Goal: Answer question/provide support: Share knowledge or assist other users

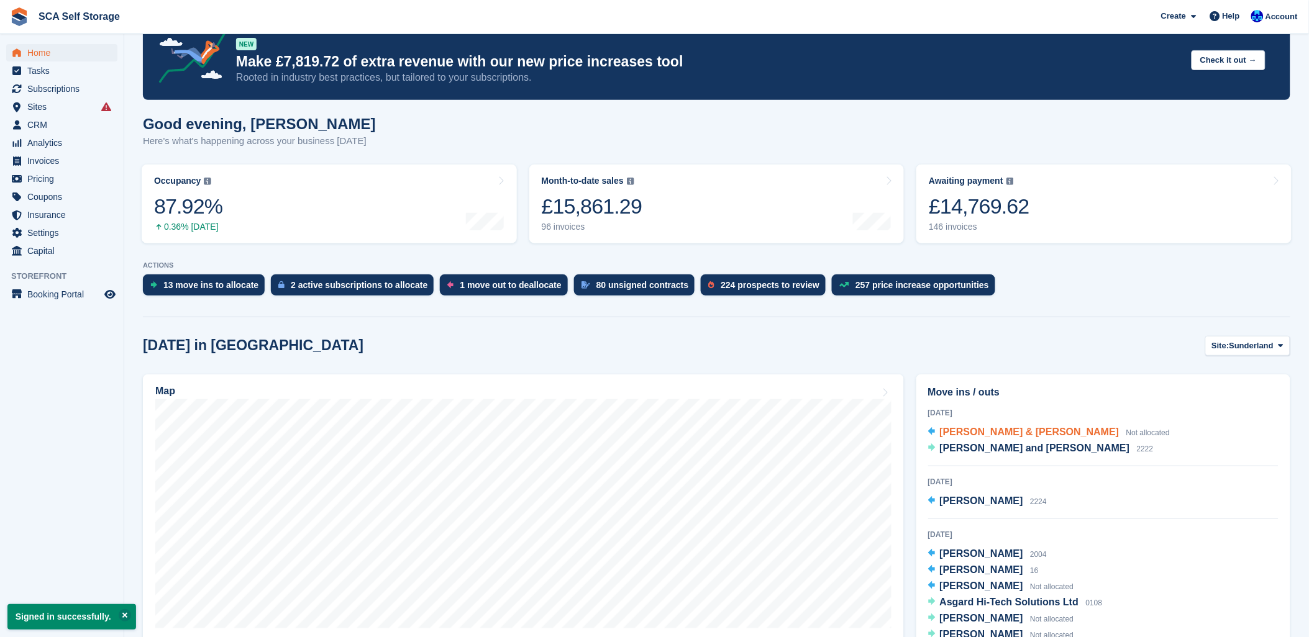
scroll to position [138, 0]
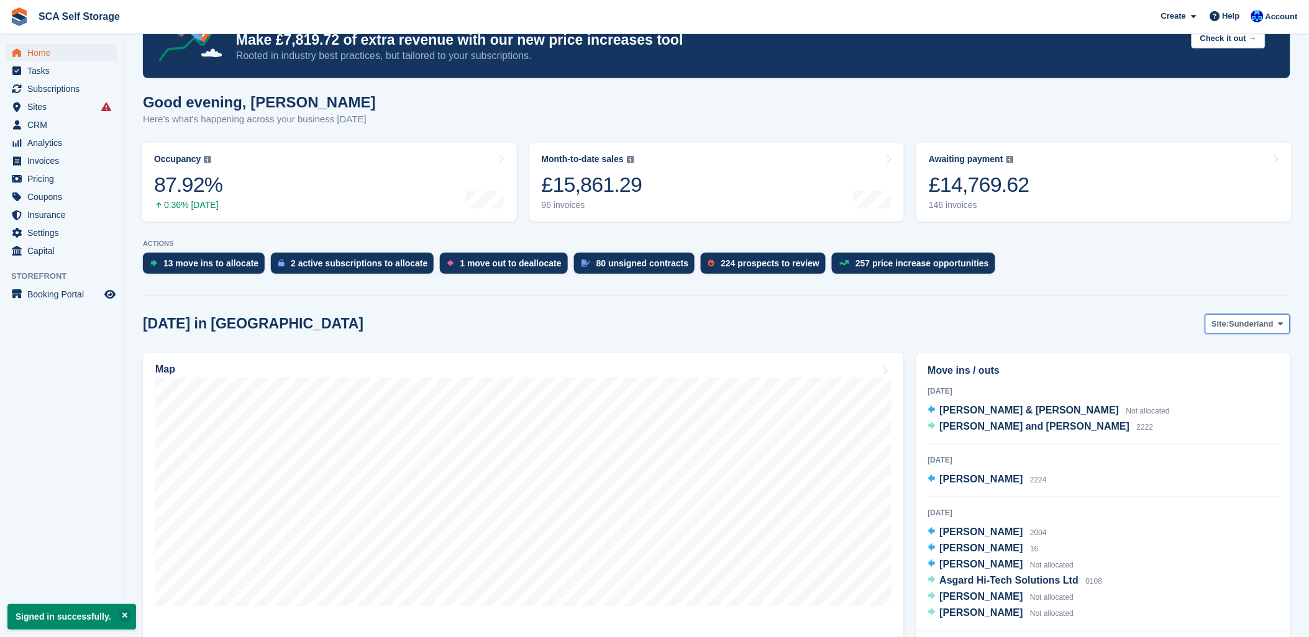
click at [1252, 323] on span "Sunderland" at bounding box center [1251, 324] width 45 height 12
click at [1213, 381] on link "[GEOGRAPHIC_DATA]" at bounding box center [1229, 376] width 112 height 22
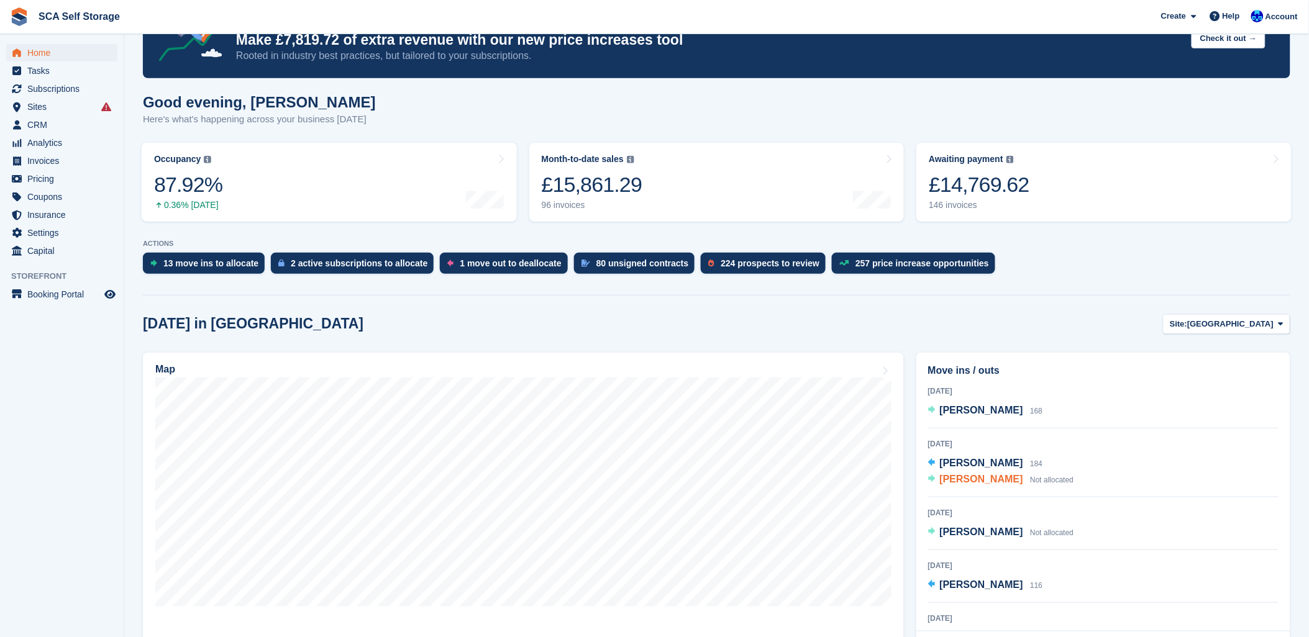
click at [950, 480] on span "[PERSON_NAME]" at bounding box center [981, 479] width 83 height 11
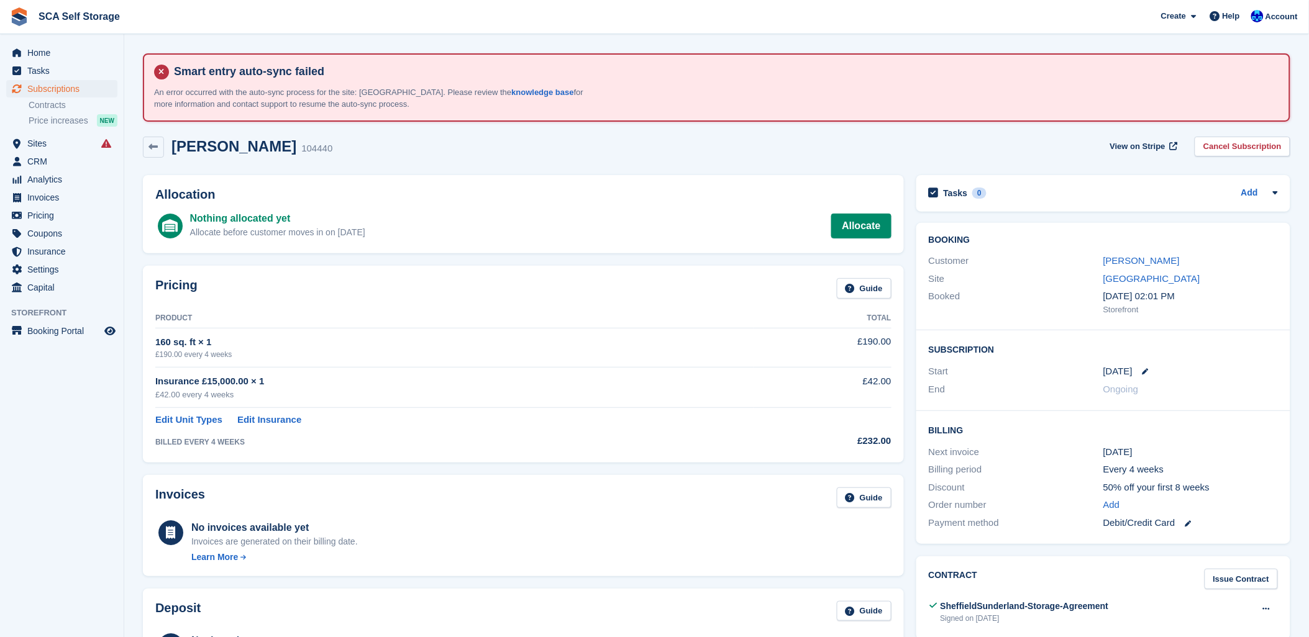
drag, startPoint x: 678, startPoint y: 172, endPoint x: 689, endPoint y: 173, distance: 11.8
click at [683, 173] on div "Allocation Nothing allocated yet Allocate before customer moves in on 9 Sep All…" at bounding box center [523, 214] width 773 height 91
drag, startPoint x: 875, startPoint y: 146, endPoint x: 854, endPoint y: 152, distance: 21.2
click at [860, 149] on div "Jane Greatorex 104440 View on Stripe Cancel Subscription" at bounding box center [716, 147] width 1147 height 21
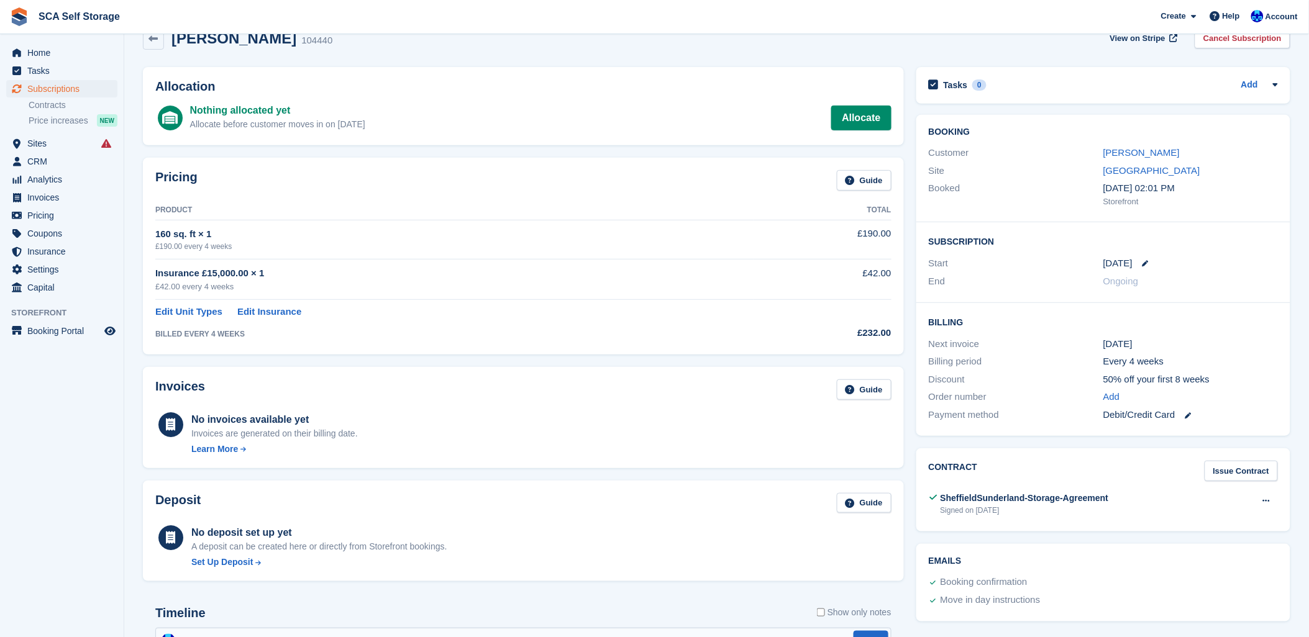
scroll to position [107, 0]
click at [1146, 159] on div "Customer Jane Greatorex" at bounding box center [1103, 154] width 349 height 18
click at [1146, 152] on link "[PERSON_NAME]" at bounding box center [1141, 153] width 76 height 11
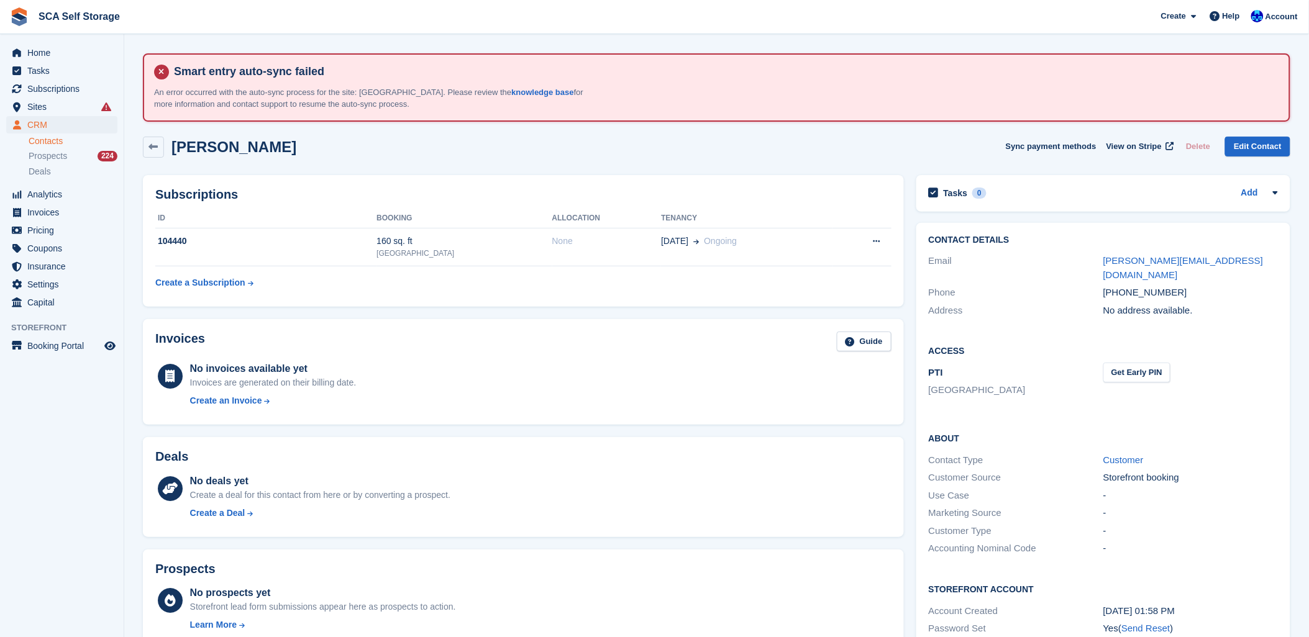
drag, startPoint x: 395, startPoint y: 149, endPoint x: 128, endPoint y: 88, distance: 274.1
click at [391, 147] on div "Jane Greatorex Sync payment methods View on Stripe Delete Edit Contact" at bounding box center [716, 147] width 1147 height 21
click at [68, 91] on span "Subscriptions" at bounding box center [64, 88] width 75 height 17
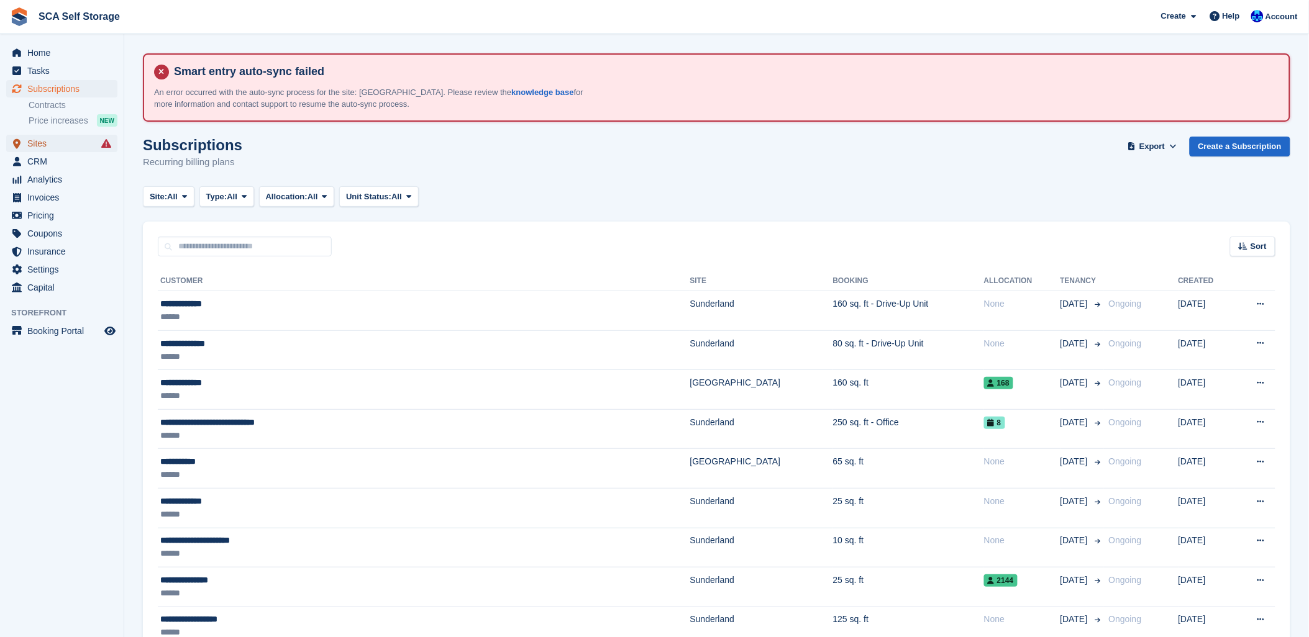
click at [37, 140] on span "Sites" at bounding box center [64, 143] width 75 height 17
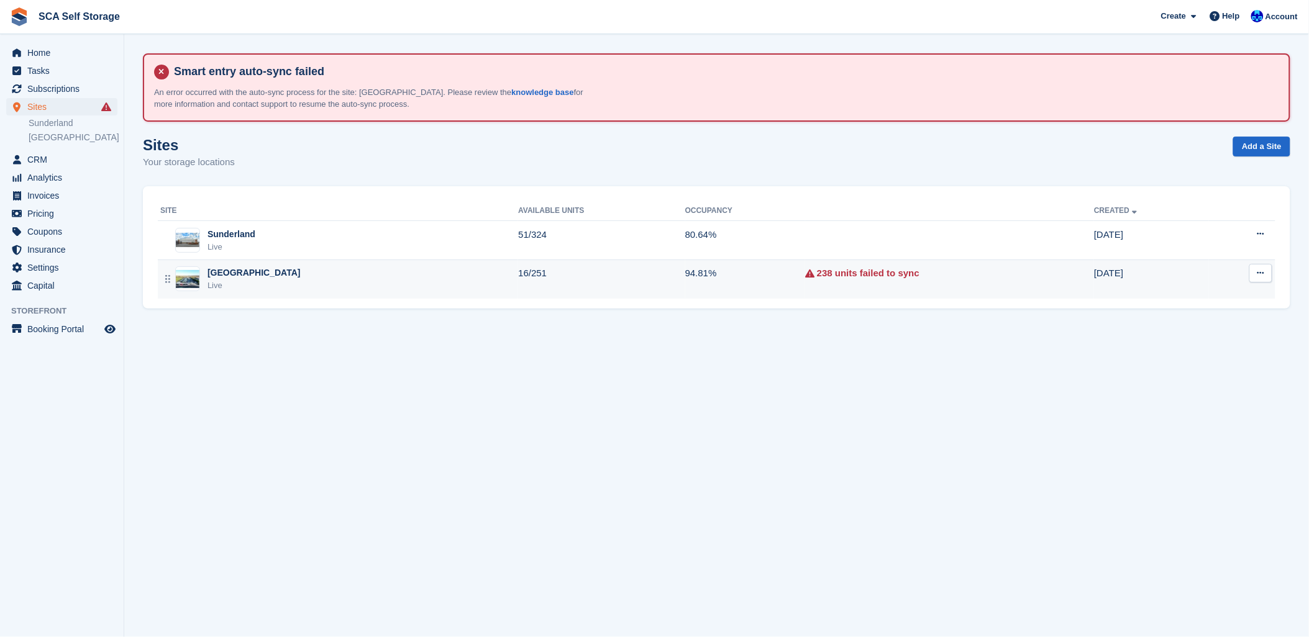
click at [221, 289] on div "Live" at bounding box center [253, 286] width 93 height 12
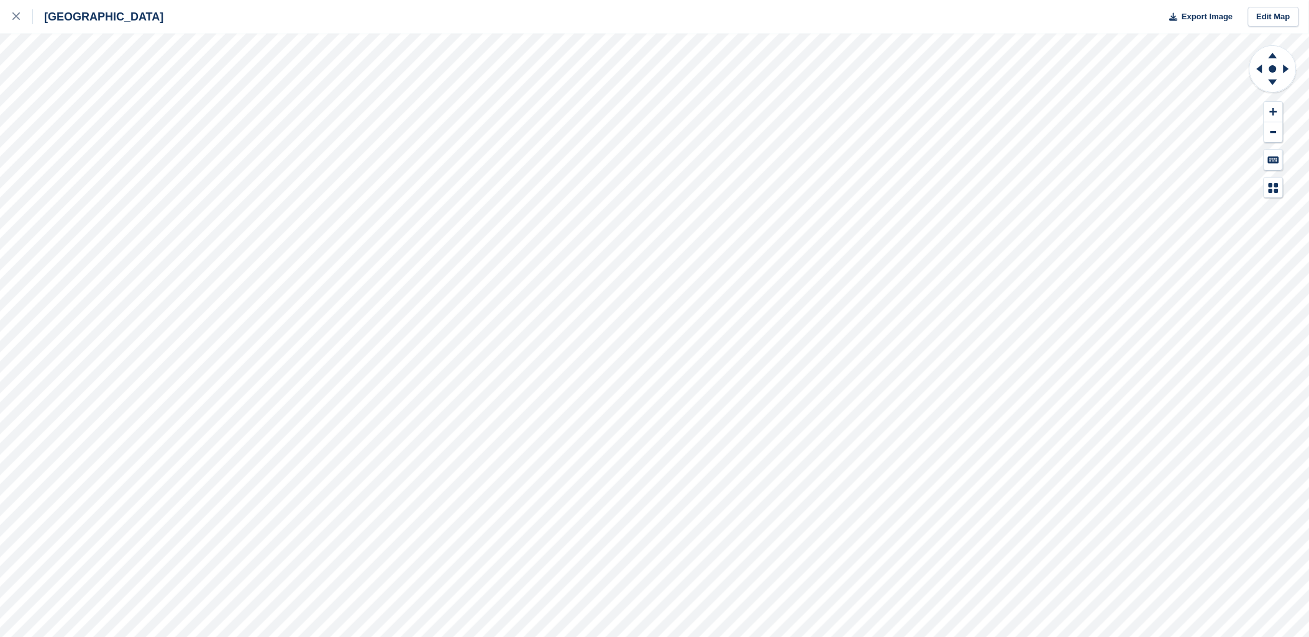
click at [152, 165] on div "Sheffield Export Image Edit Map" at bounding box center [654, 318] width 1309 height 637
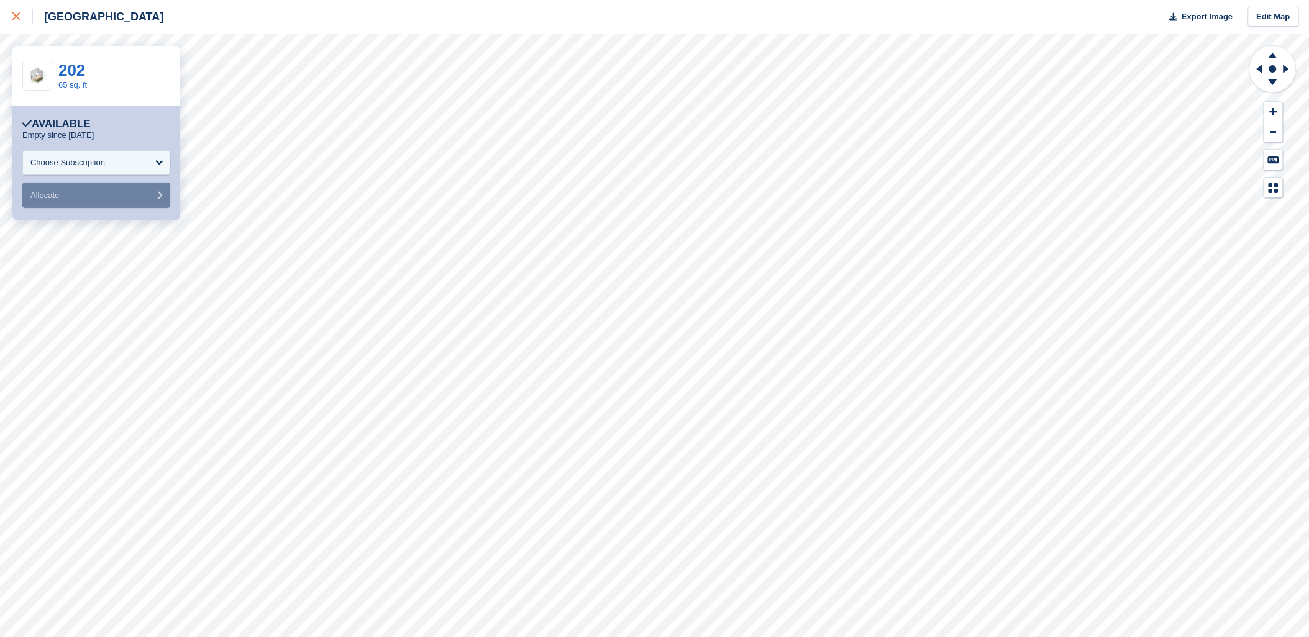
click at [8, 14] on link at bounding box center [16, 17] width 33 height 34
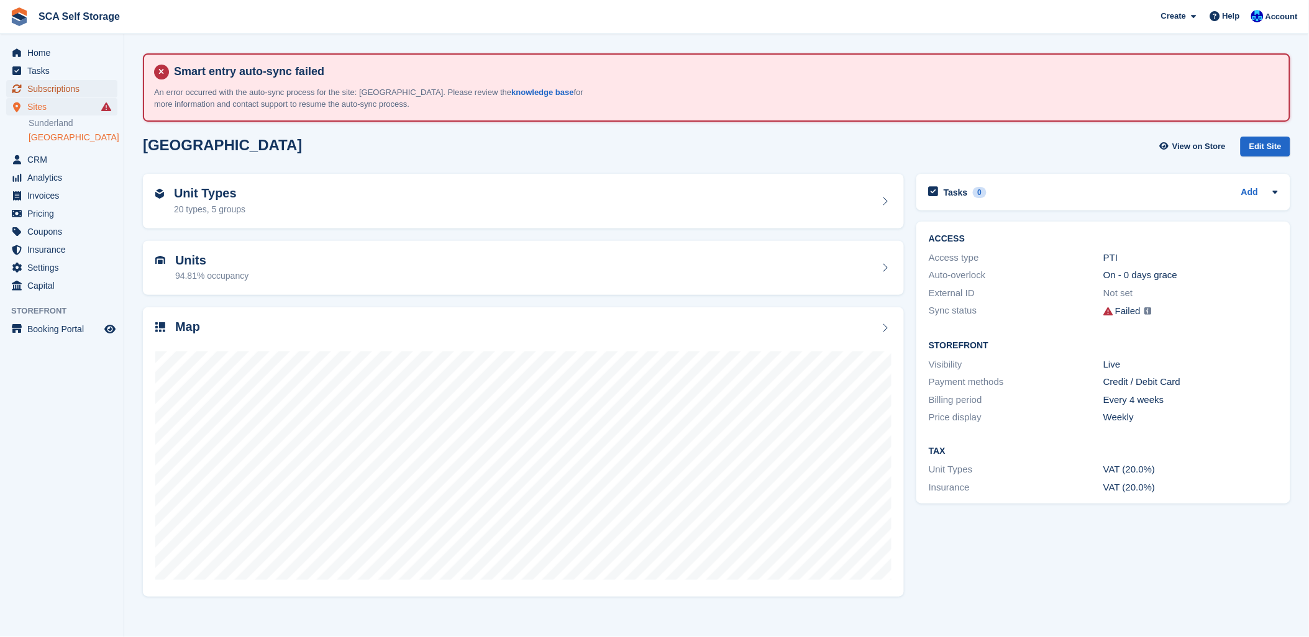
click at [53, 89] on span "Subscriptions" at bounding box center [64, 88] width 75 height 17
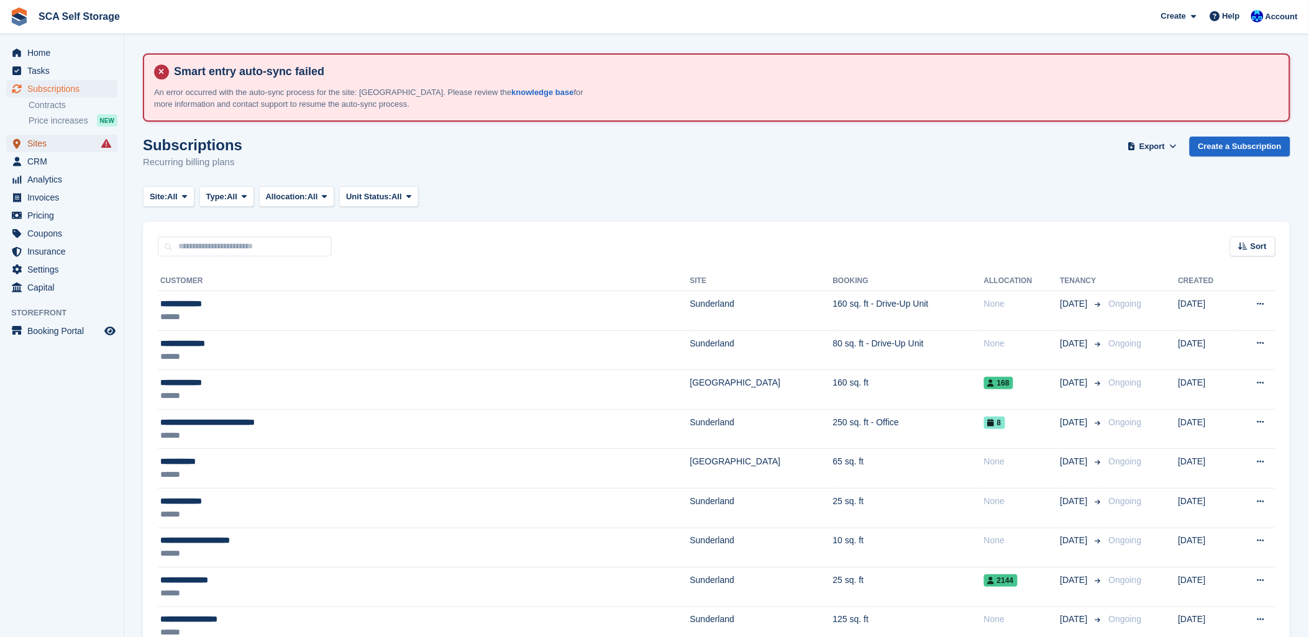
click at [32, 150] on span "Sites" at bounding box center [64, 143] width 75 height 17
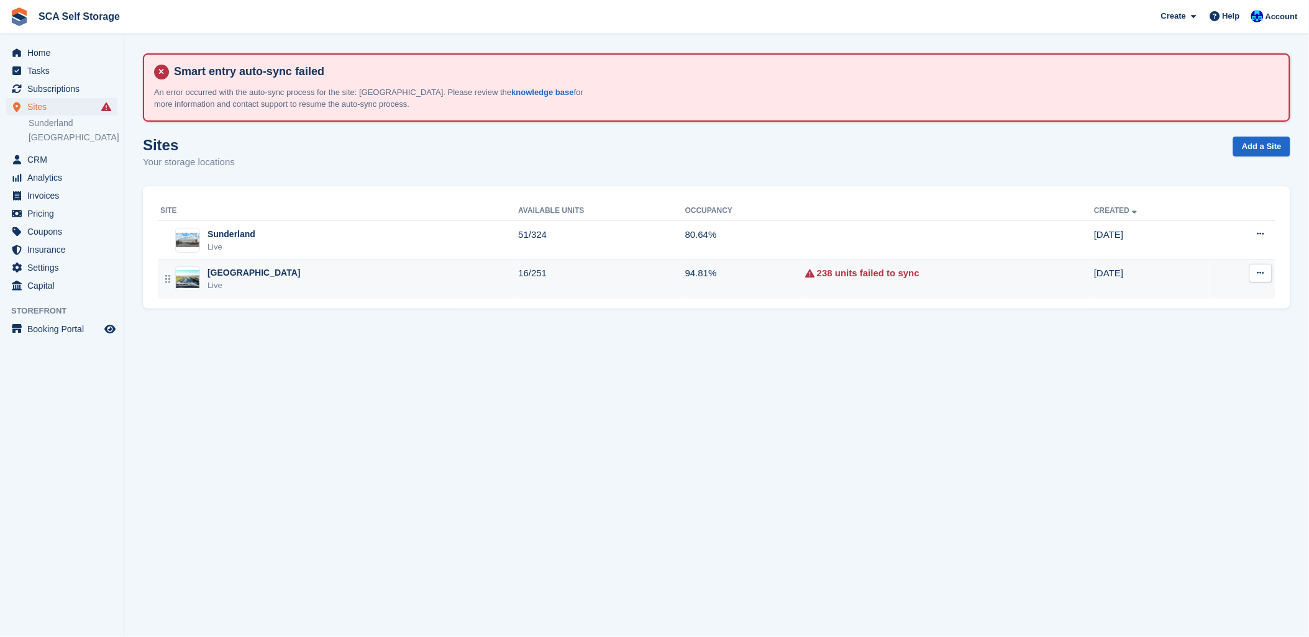
click at [219, 280] on div "Live" at bounding box center [253, 286] width 93 height 12
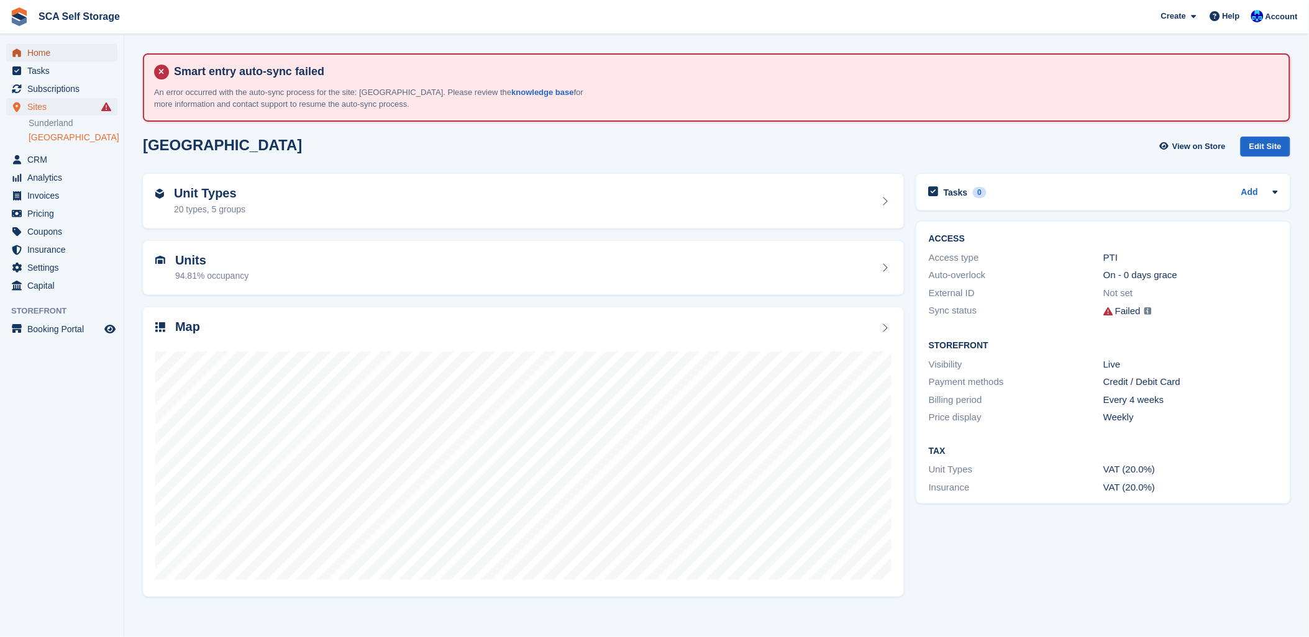
click at [36, 53] on span "Home" at bounding box center [64, 52] width 75 height 17
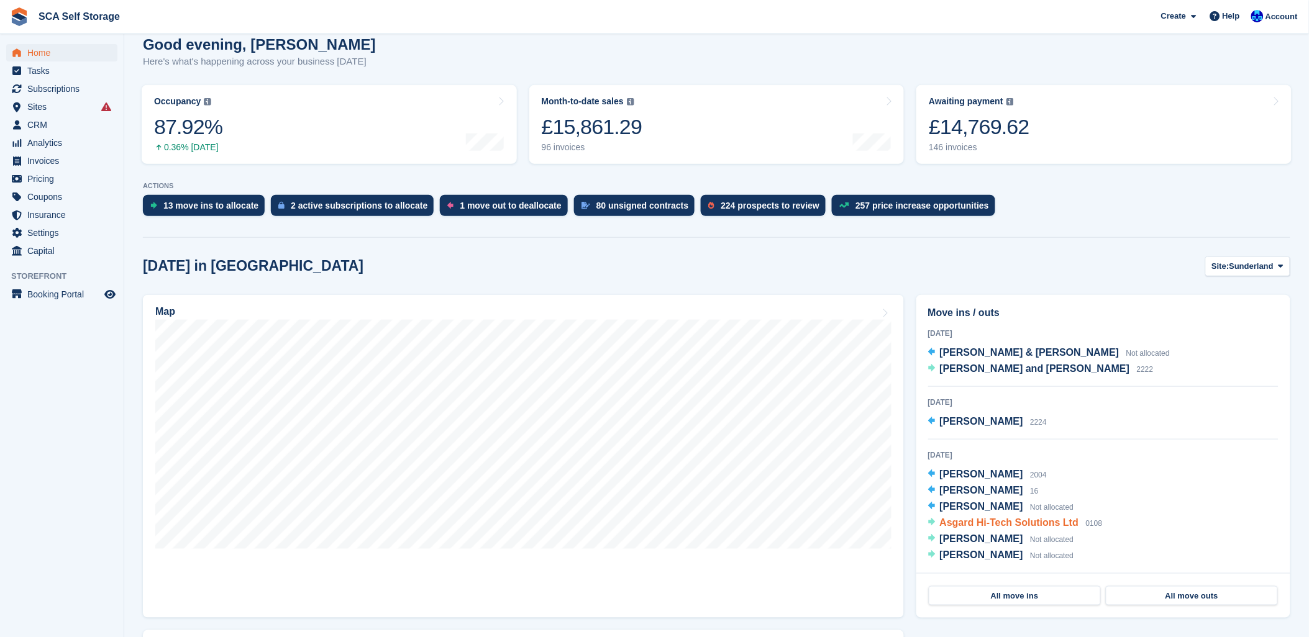
scroll to position [207, 0]
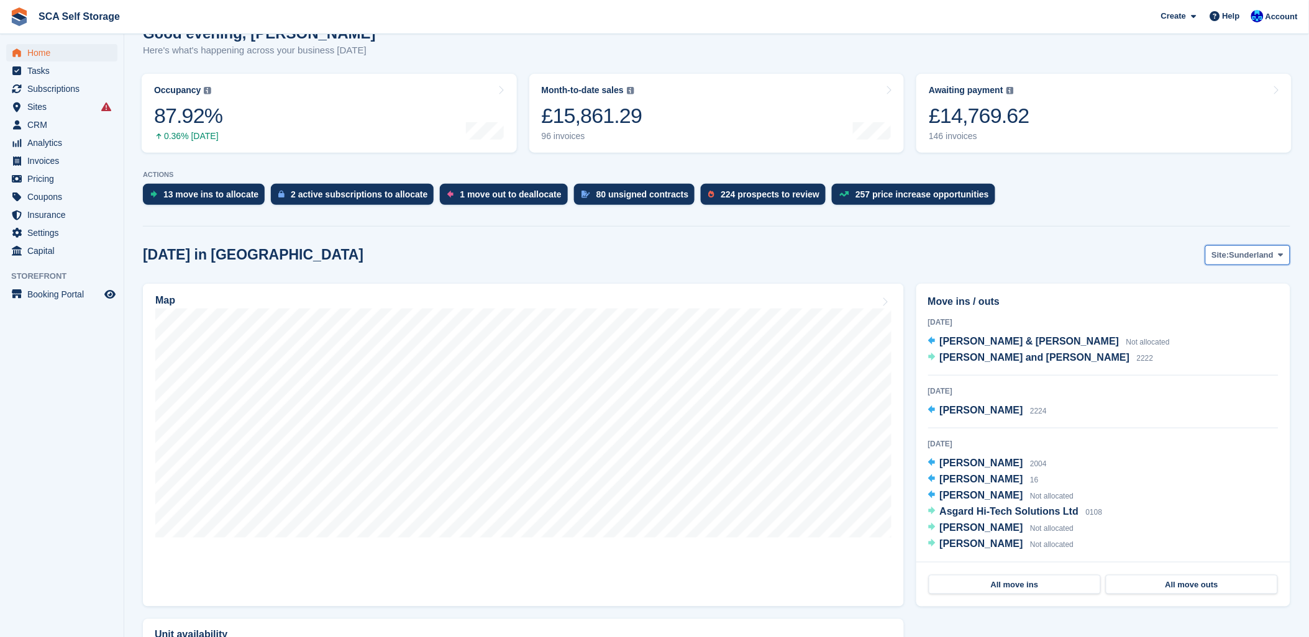
click at [1250, 259] on span "Sunderland" at bounding box center [1251, 255] width 45 height 12
click at [1198, 302] on link "[GEOGRAPHIC_DATA]" at bounding box center [1229, 307] width 112 height 22
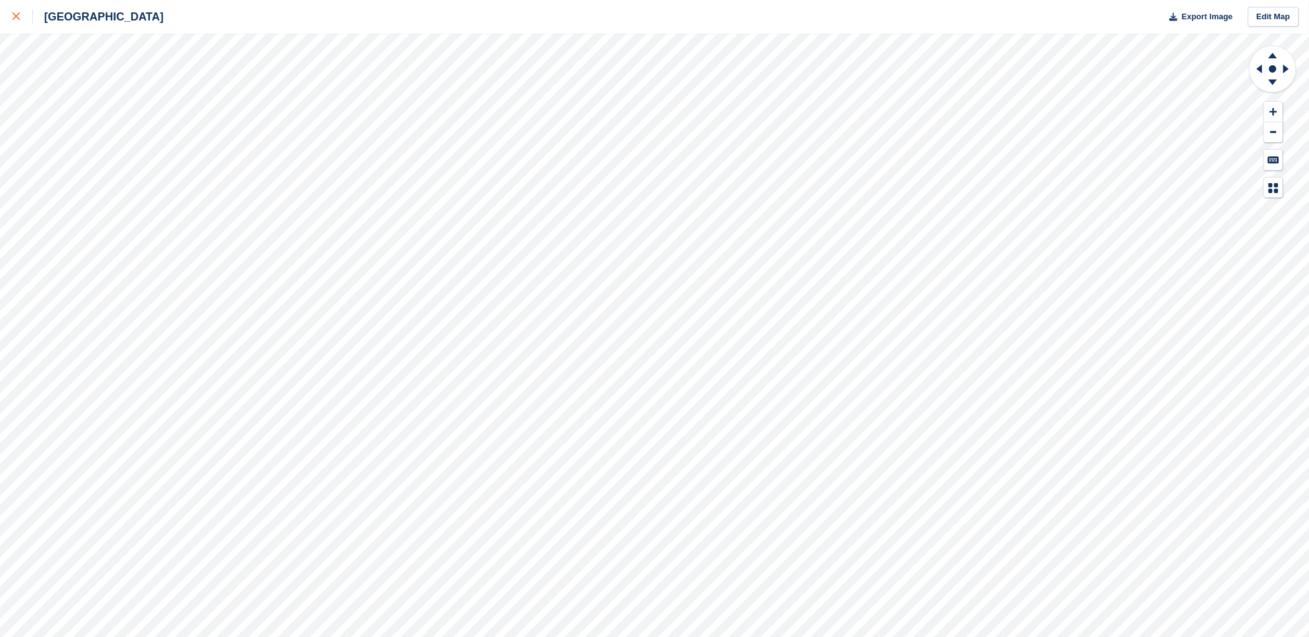
click at [10, 17] on link at bounding box center [16, 17] width 33 height 34
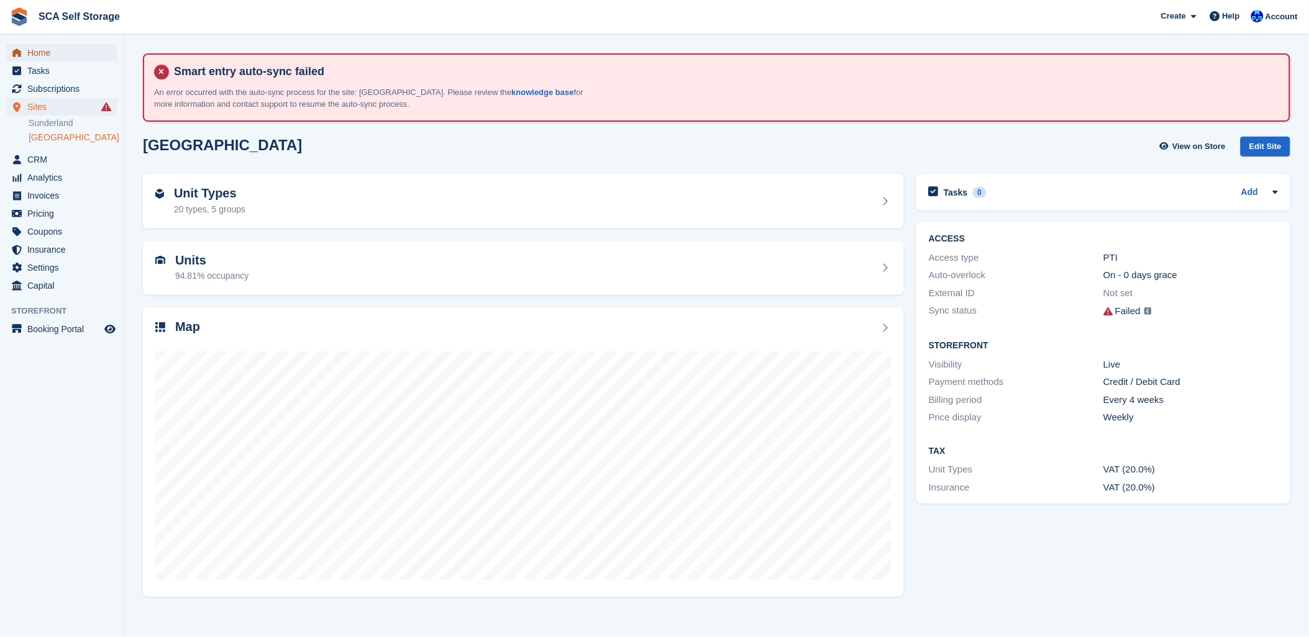
click at [45, 57] on span "Home" at bounding box center [64, 52] width 75 height 17
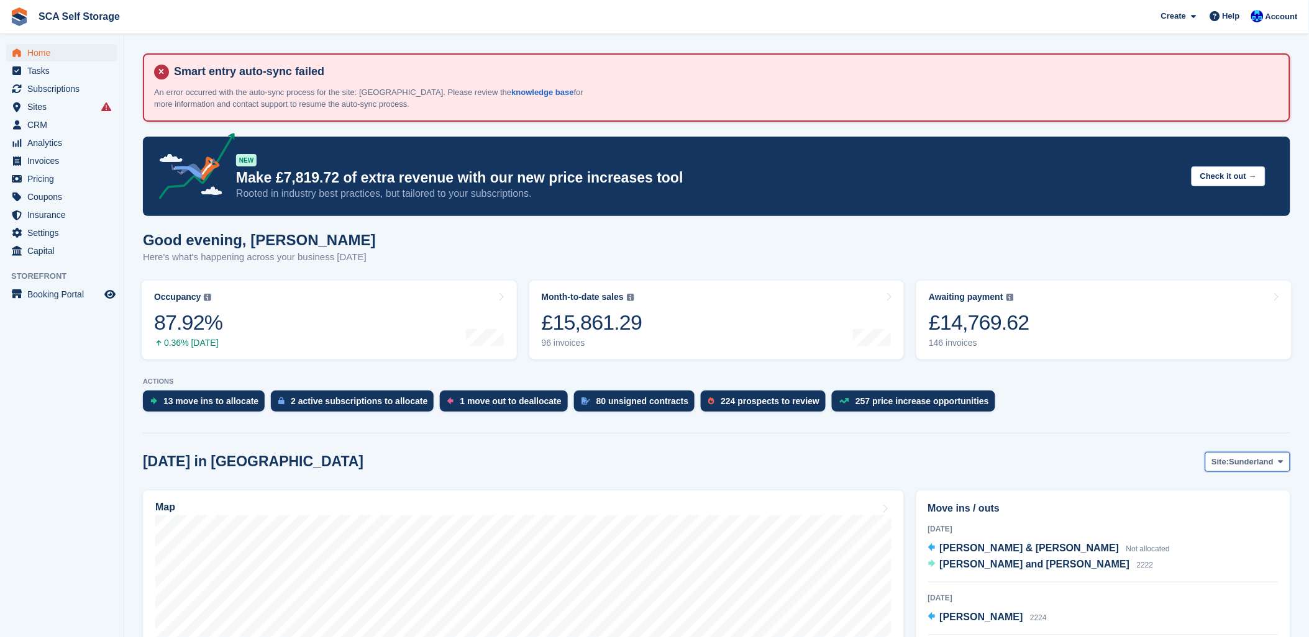
click at [1234, 466] on span "Sunderland" at bounding box center [1251, 462] width 45 height 12
click at [1208, 511] on link "Sheffield" at bounding box center [1229, 514] width 112 height 22
click at [983, 617] on span "Jane Greatorex" at bounding box center [981, 617] width 83 height 11
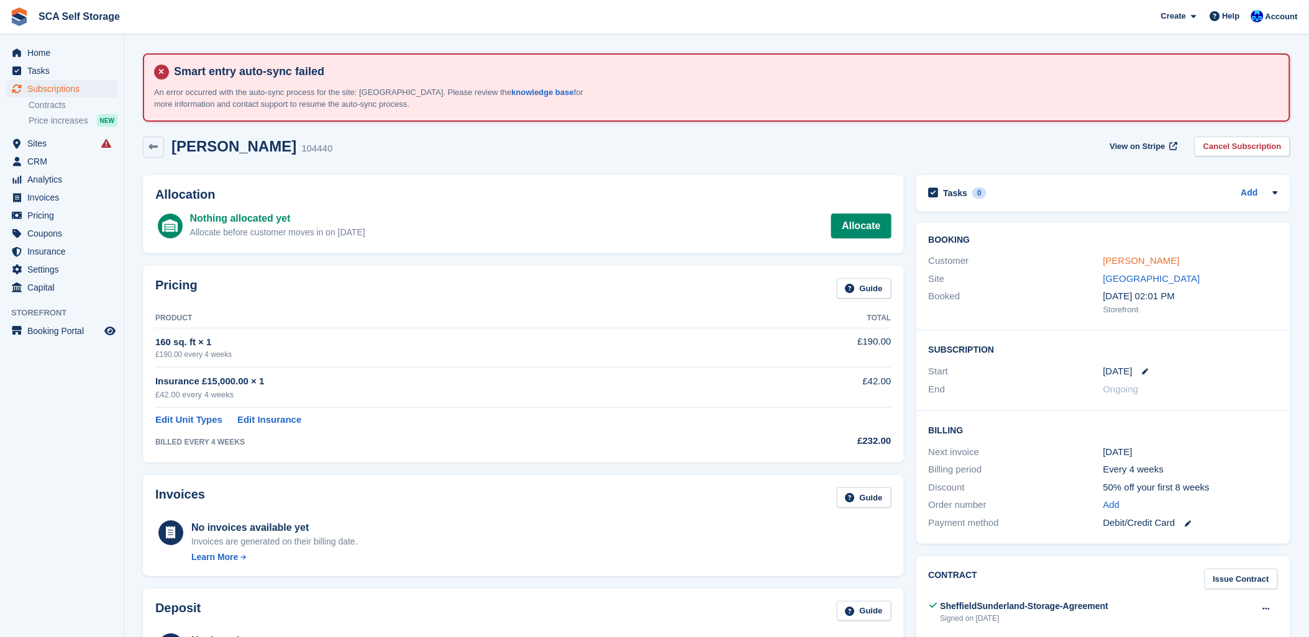
click at [1140, 259] on link "[PERSON_NAME]" at bounding box center [1141, 260] width 76 height 11
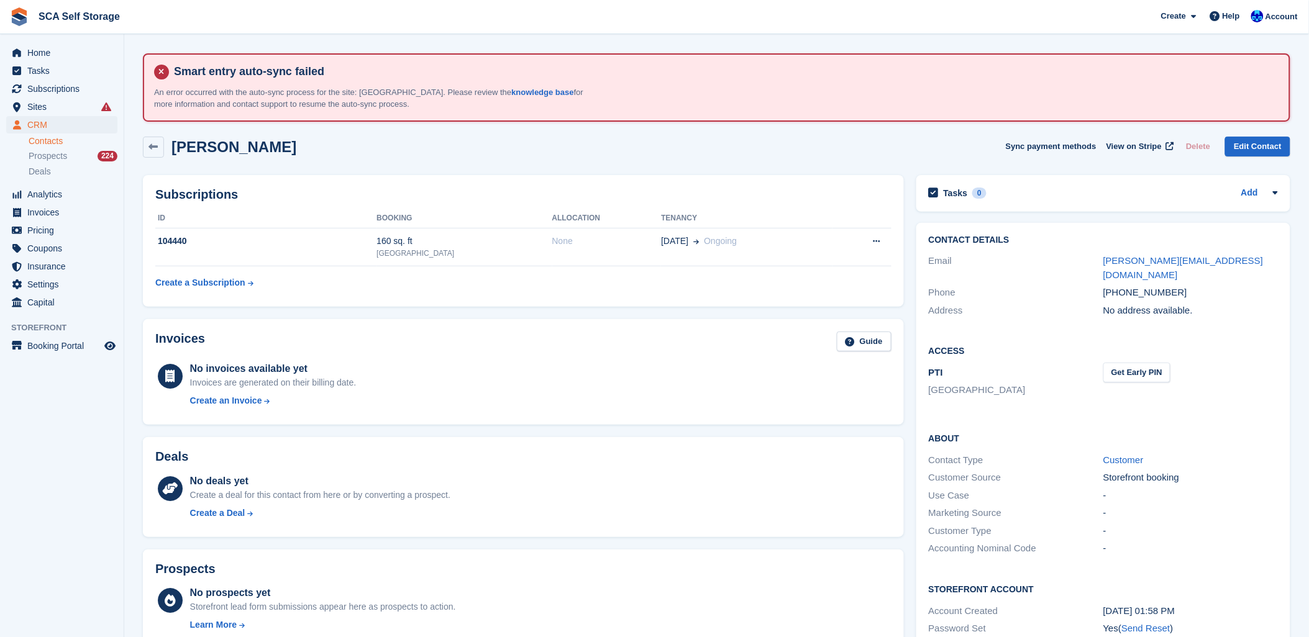
click at [1170, 286] on div "[PHONE_NUMBER]" at bounding box center [1190, 293] width 175 height 14
drag, startPoint x: 1170, startPoint y: 281, endPoint x: 1179, endPoint y: 280, distance: 9.4
click at [1179, 286] on div "+447814698562" at bounding box center [1190, 293] width 175 height 14
drag, startPoint x: 1175, startPoint y: 281, endPoint x: 1120, endPoint y: 280, distance: 55.3
click at [1120, 286] on div "+447814698562" at bounding box center [1190, 293] width 175 height 14
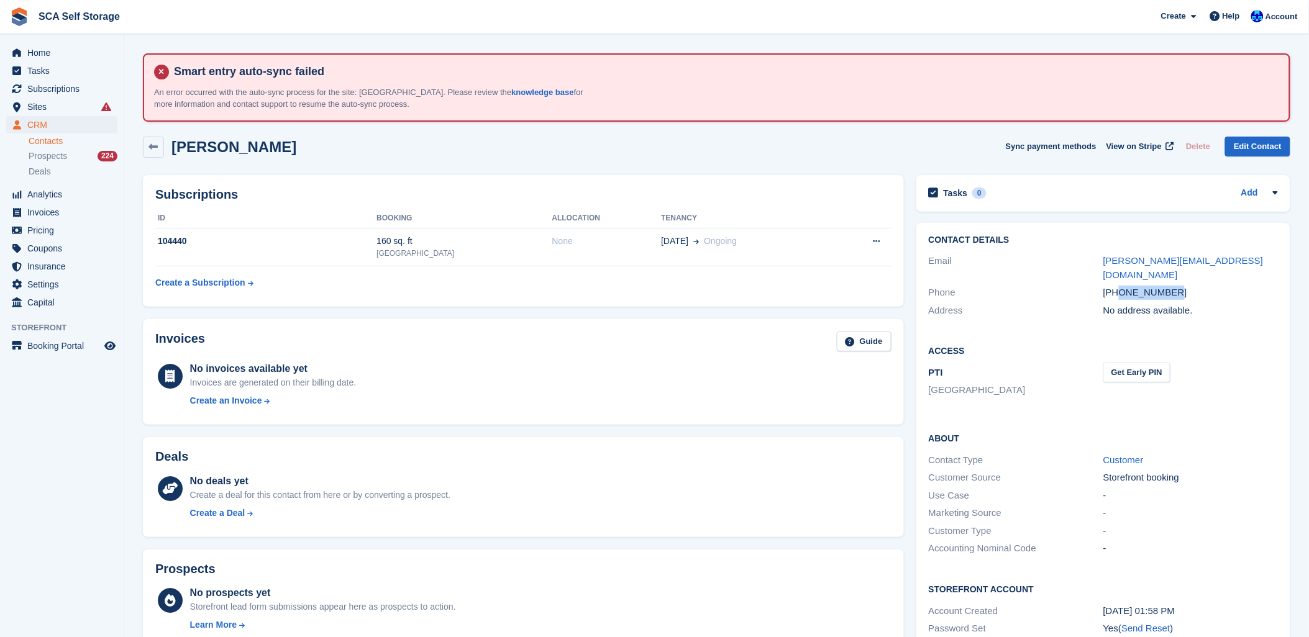
copy div "7814698562"
click at [1219, 432] on h2 "About" at bounding box center [1103, 438] width 349 height 12
click at [737, 493] on div "No deals yet Create a deal for this contact from here or by converting a prospe…" at bounding box center [540, 499] width 701 height 51
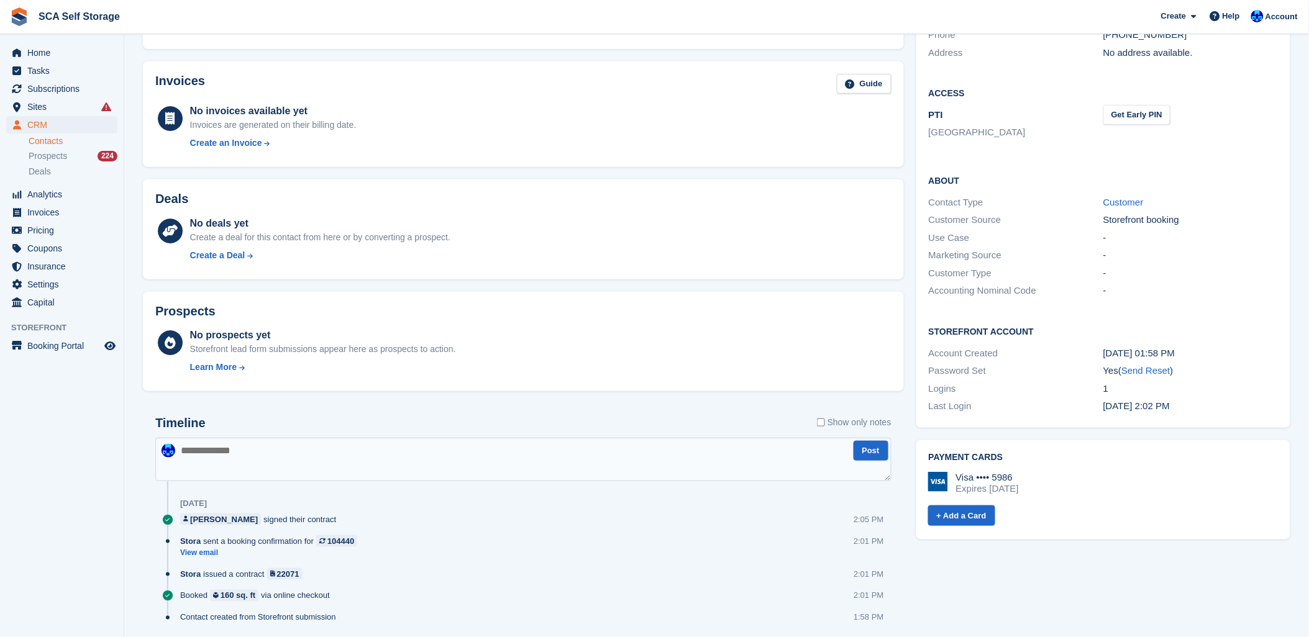
scroll to position [296, 0]
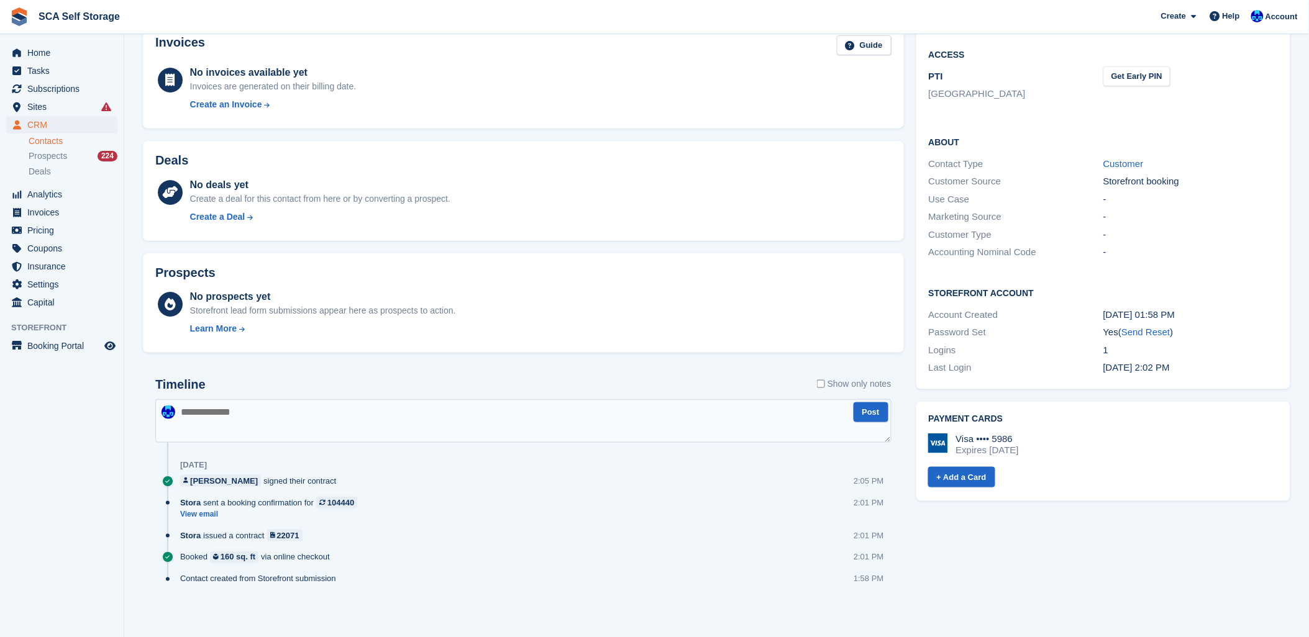
click at [447, 398] on div "Timeline Show only notes Post 29 Aug Jane Greatorex signed their contract 2:05 …" at bounding box center [523, 486] width 736 height 217
click at [447, 400] on textarea at bounding box center [523, 420] width 736 height 43
type textarea "**********"
click at [872, 415] on button "Post" at bounding box center [870, 412] width 35 height 20
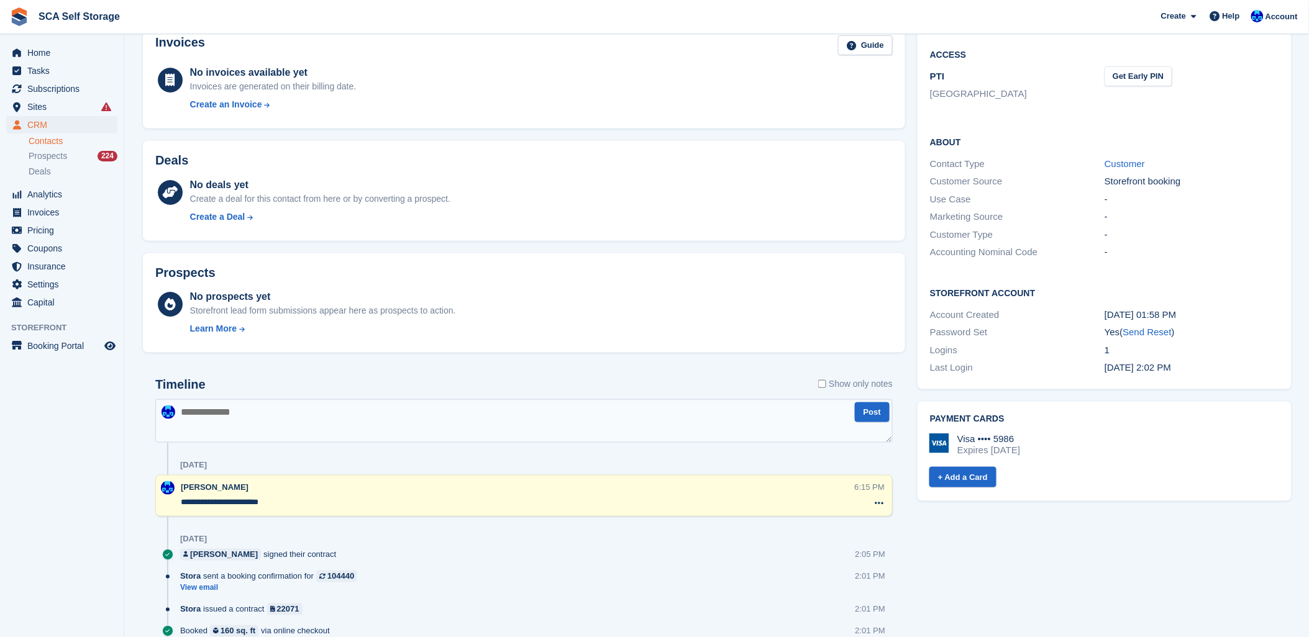
click at [655, 357] on div "Prospects No prospects yet Storefront lead form submissions appear here as pros…" at bounding box center [524, 303] width 775 height 112
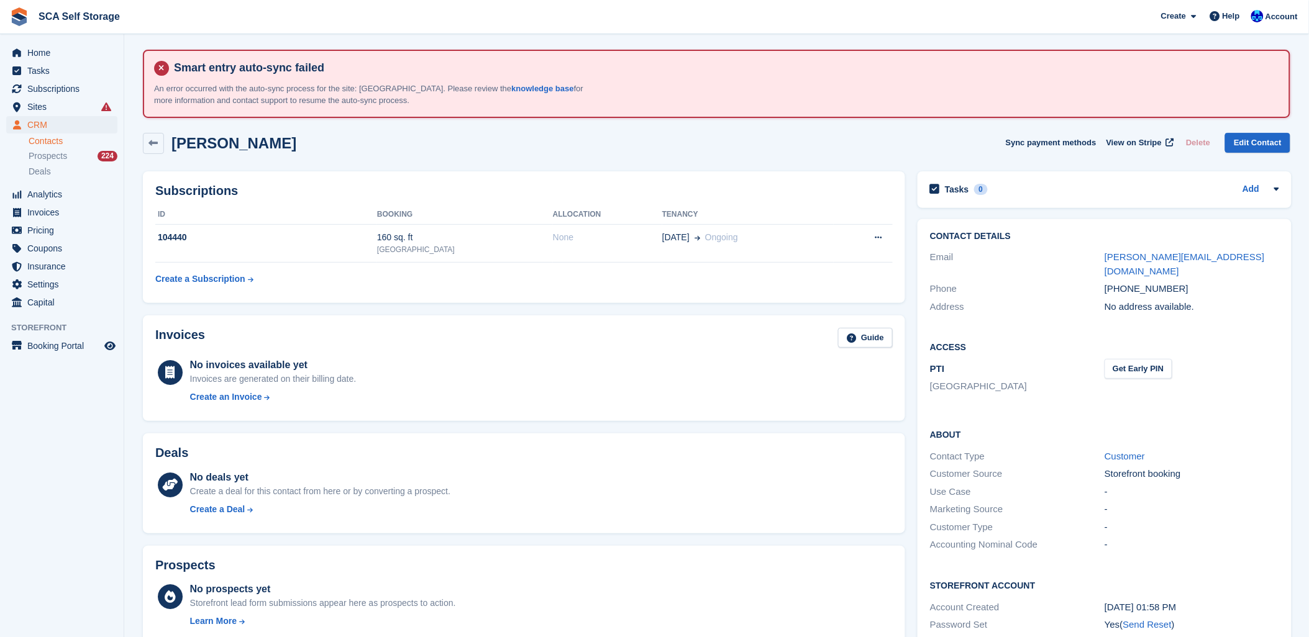
scroll to position [0, 0]
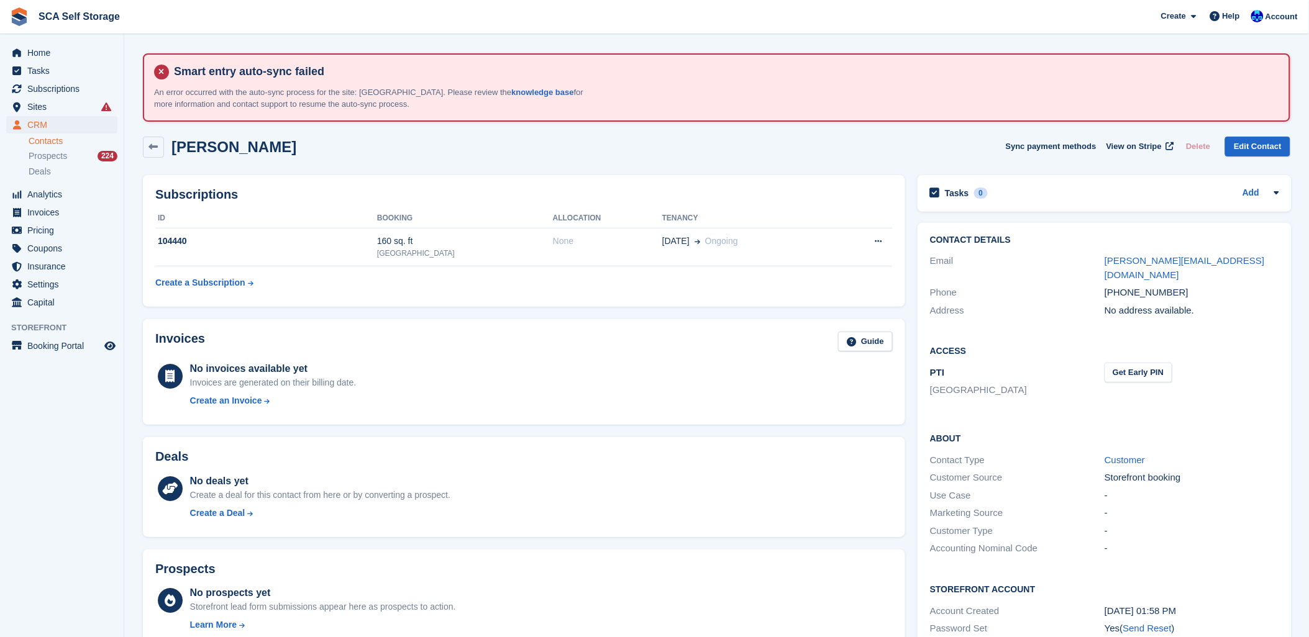
click at [323, 147] on div "Jane Greatorex Sync payment methods View on Stripe Delete Edit Contact" at bounding box center [716, 147] width 1147 height 21
click at [412, 157] on div "Jane Greatorex Sync payment methods View on Stripe Delete Edit Contact" at bounding box center [717, 149] width 1160 height 39
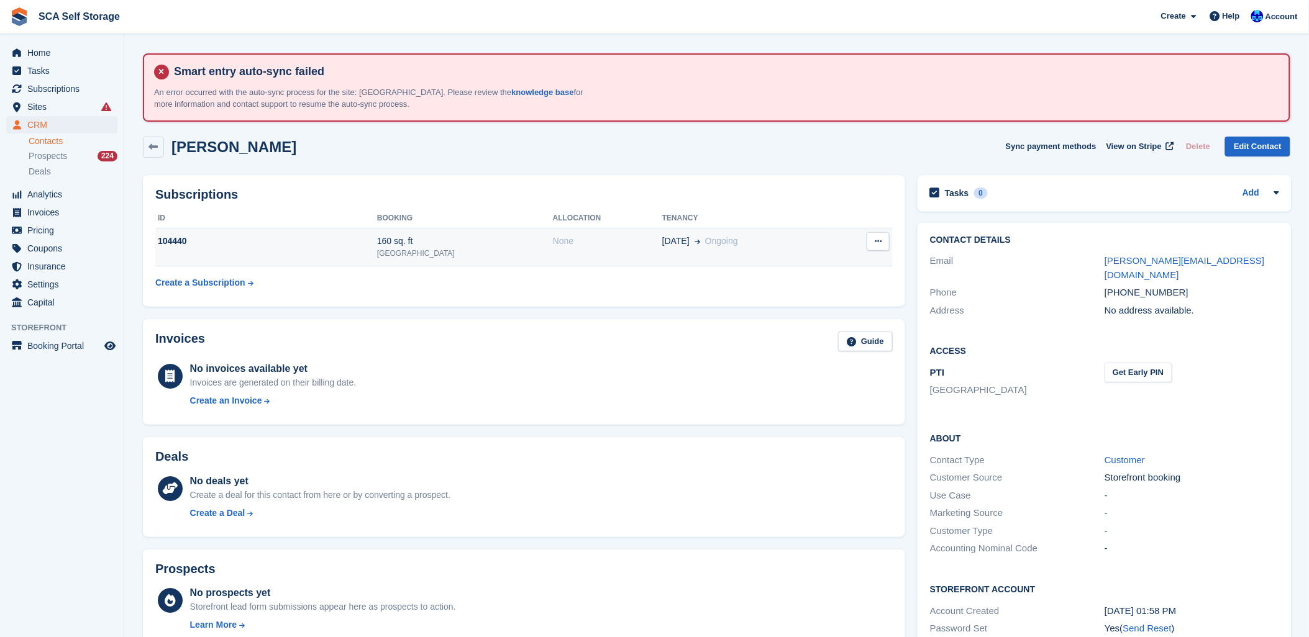
drag, startPoint x: 615, startPoint y: 342, endPoint x: 606, endPoint y: 251, distance: 91.7
click at [611, 332] on div "Invoices Guide" at bounding box center [523, 346] width 737 height 28
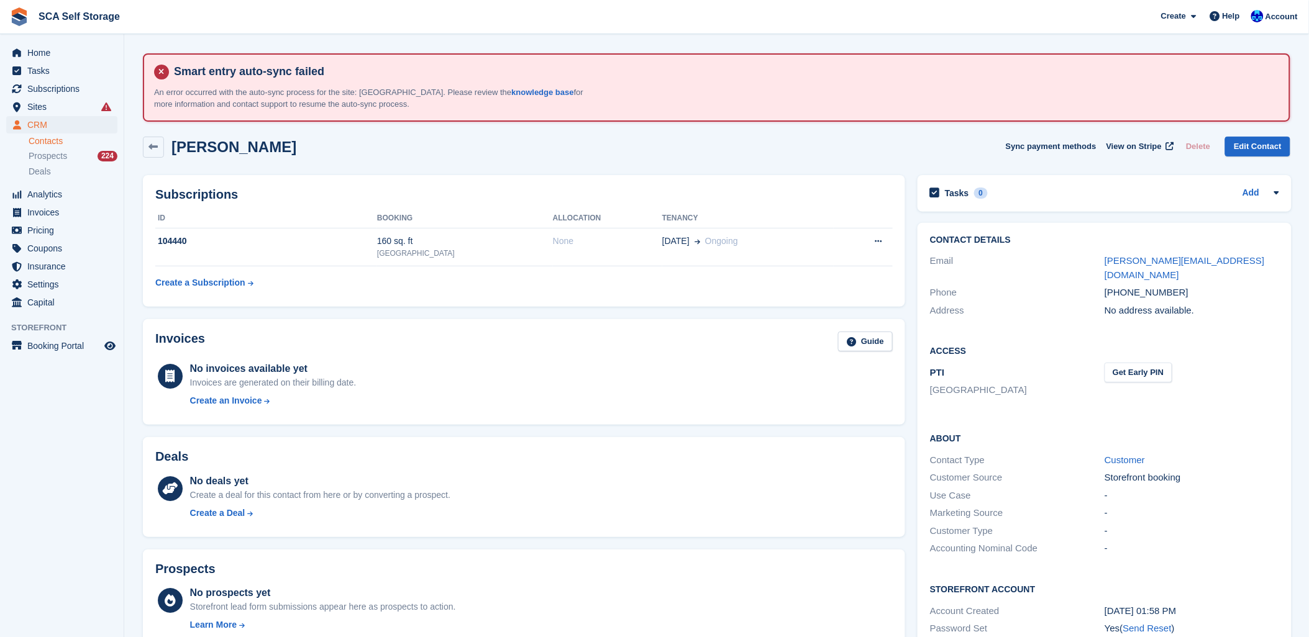
drag, startPoint x: 603, startPoint y: 194, endPoint x: 600, endPoint y: 173, distance: 21.3
click at [601, 190] on h2 "Subscriptions" at bounding box center [523, 195] width 737 height 14
drag, startPoint x: 601, startPoint y: 162, endPoint x: 848, endPoint y: 219, distance: 253.7
click at [610, 163] on div "Jane Greatorex Sync payment methods View on Stripe Delete Edit Contact" at bounding box center [717, 149] width 1160 height 39
click at [1245, 19] on div "Help" at bounding box center [1224, 16] width 41 height 20
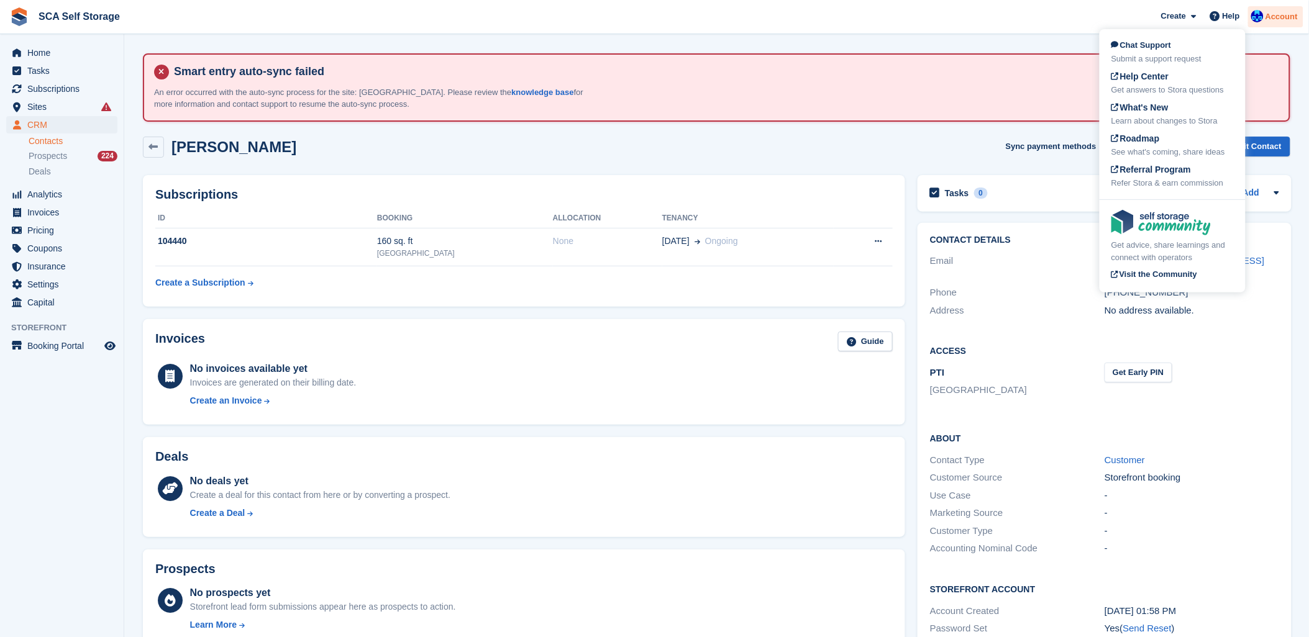
click at [1256, 22] on div at bounding box center [1257, 18] width 12 height 17
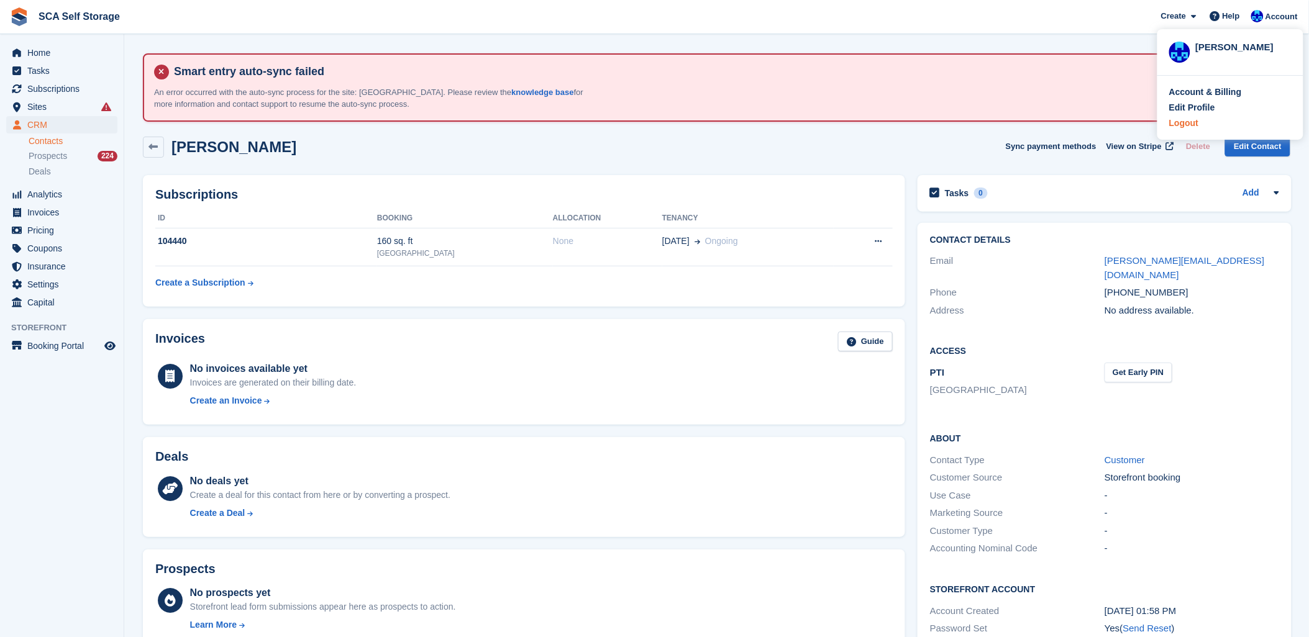
click at [1206, 127] on div "Logout" at bounding box center [1230, 123] width 122 height 13
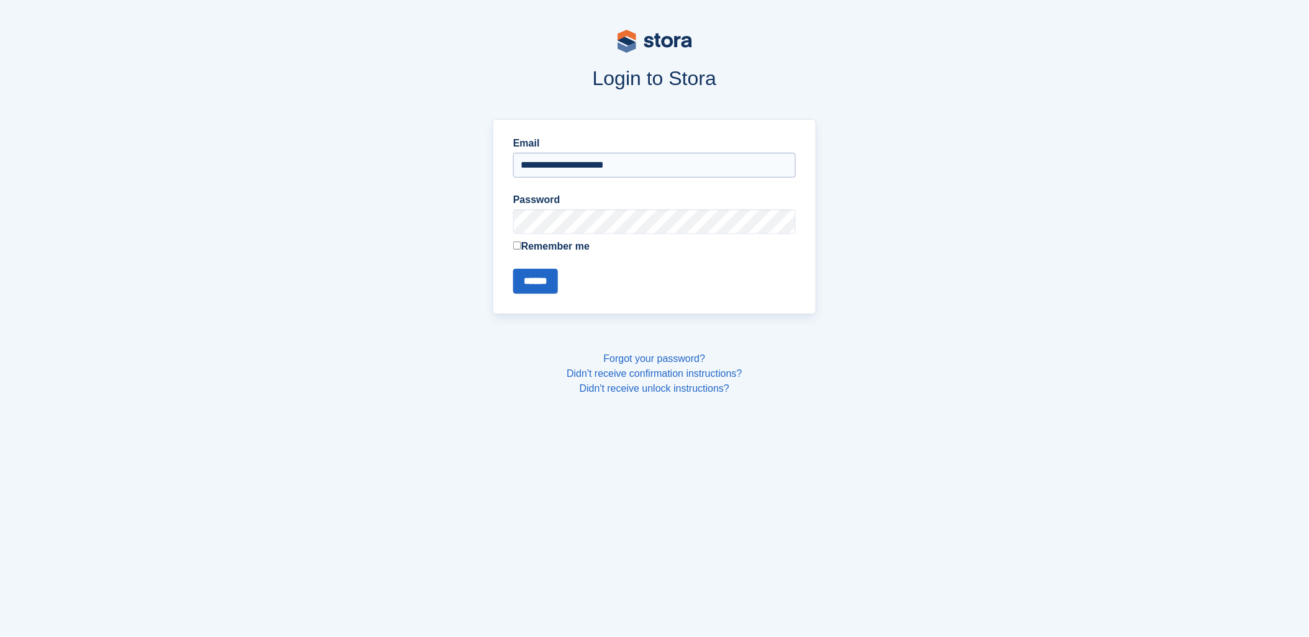
drag, startPoint x: 570, startPoint y: 138, endPoint x: 570, endPoint y: 156, distance: 18.0
click at [570, 149] on label "Email" at bounding box center [654, 143] width 283 height 15
click at [570, 153] on input "**********" at bounding box center [654, 165] width 283 height 25
click at [570, 157] on input "**********" at bounding box center [654, 165] width 283 height 25
drag, startPoint x: 541, startPoint y: 160, endPoint x: 550, endPoint y: 163, distance: 9.2
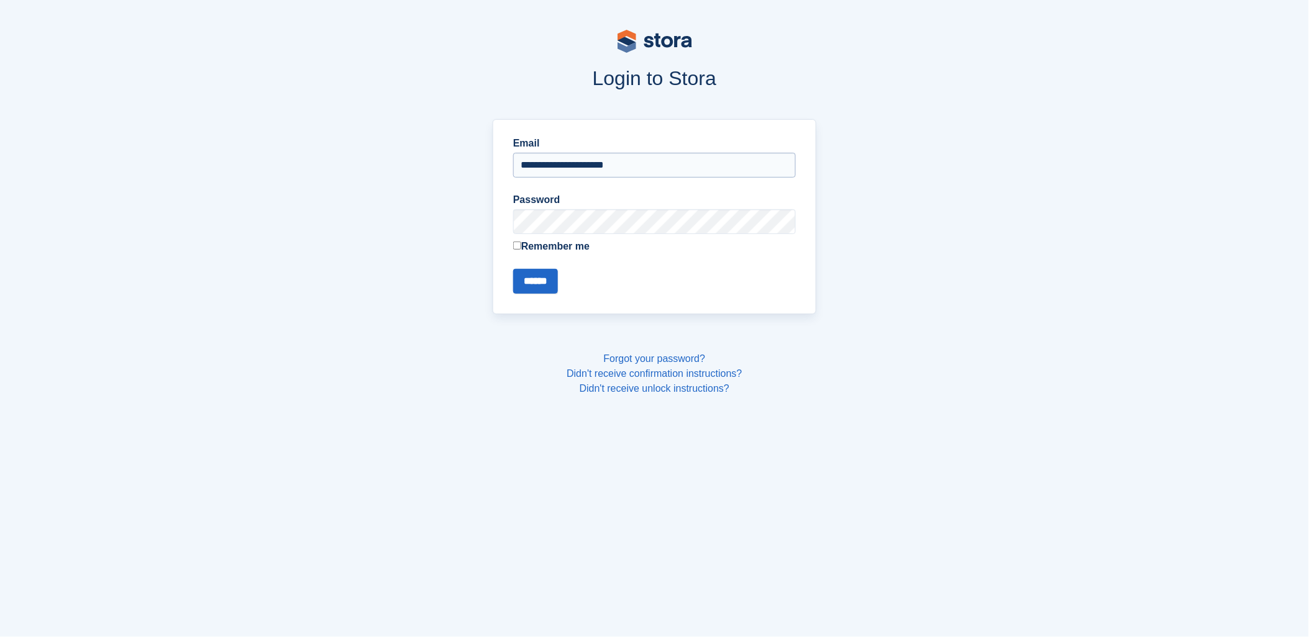
click at [543, 160] on input "**********" at bounding box center [654, 165] width 283 height 25
type input "**********"
click at [534, 286] on input "******" at bounding box center [535, 281] width 45 height 25
